Goal: Navigation & Orientation: Find specific page/section

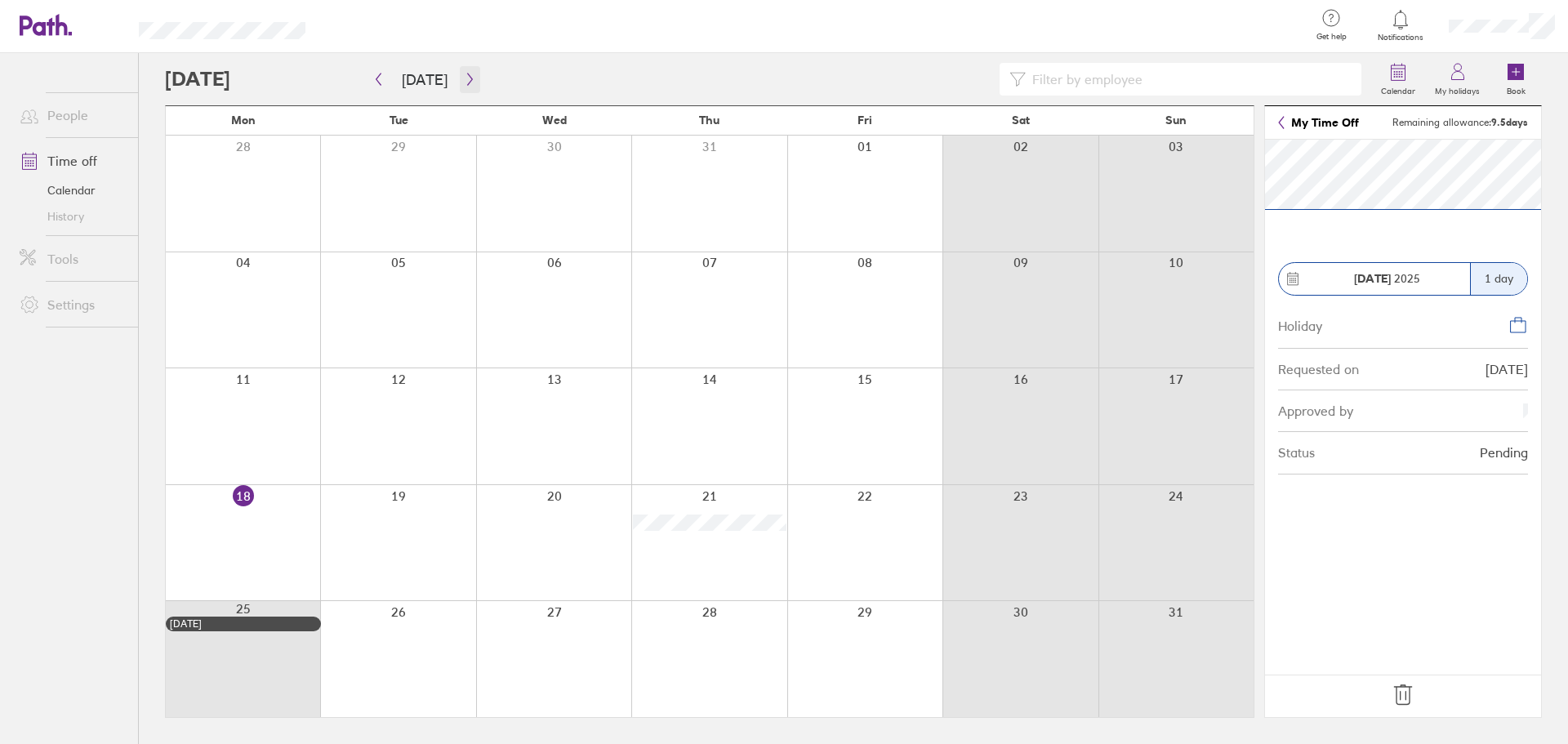
click at [464, 76] on icon "button" at bounding box center [470, 79] width 12 height 13
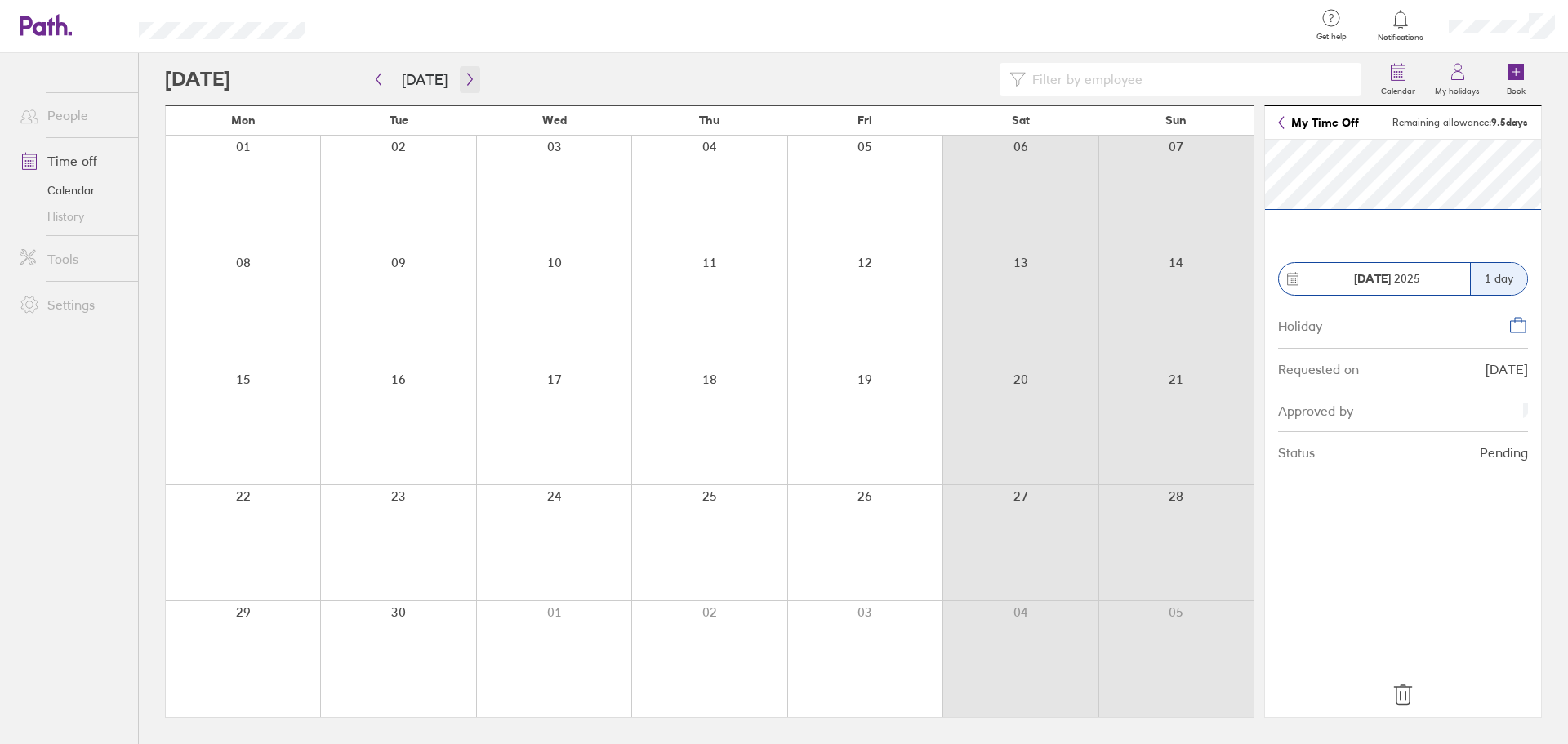
click at [464, 77] on icon "button" at bounding box center [470, 79] width 12 height 13
click at [376, 81] on icon "button" at bounding box center [379, 79] width 12 height 13
click at [91, 113] on link "People" at bounding box center [72, 115] width 131 height 32
